Goal: Transaction & Acquisition: Purchase product/service

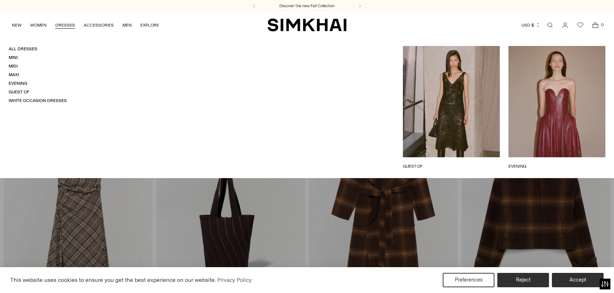
click at [61, 26] on link "DRESSES" at bounding box center [65, 25] width 20 height 16
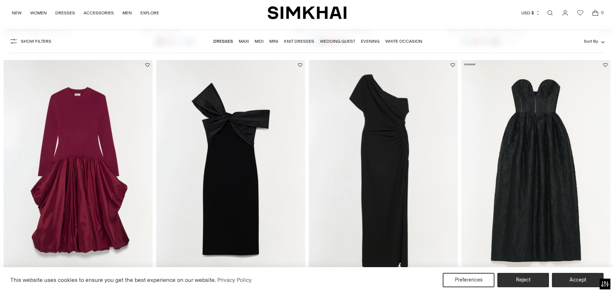
scroll to position [1437, 0]
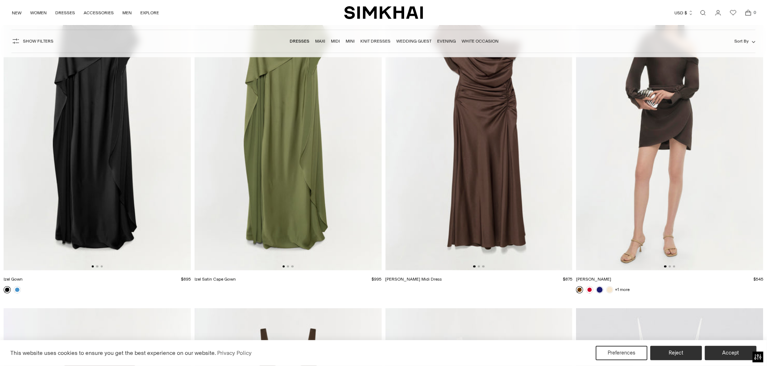
scroll to position [11263, 0]
drag, startPoint x: 243, startPoint y: 280, endPoint x: 588, endPoint y: 6, distance: 440.5
